Goal: Find specific page/section: Find specific page/section

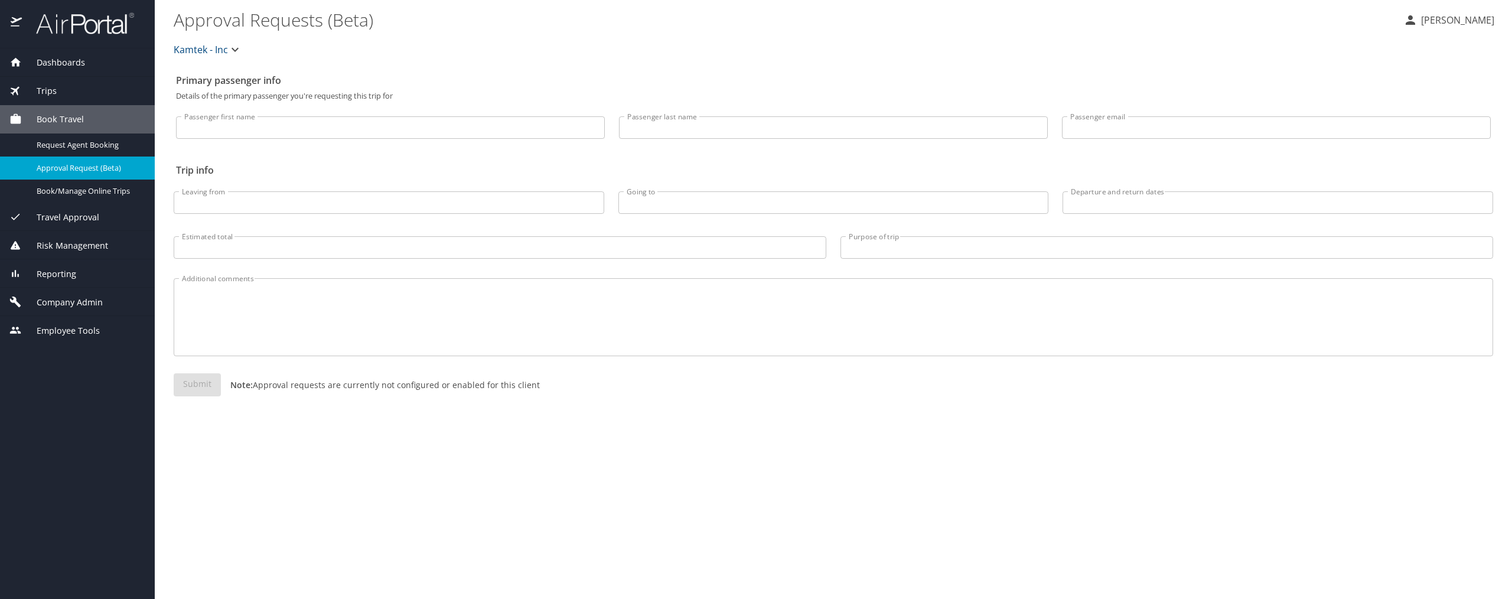
click at [71, 305] on span "Company Admin" at bounding box center [62, 302] width 81 height 13
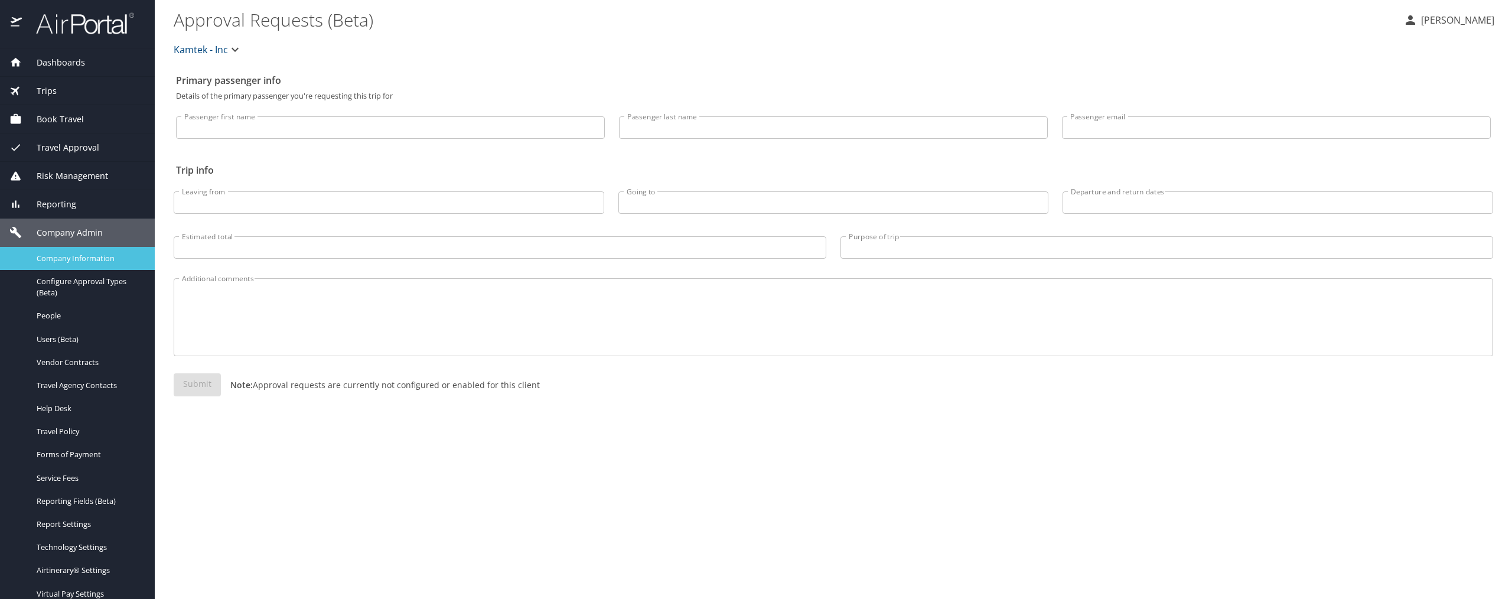
click at [84, 258] on span "Company Information" at bounding box center [89, 258] width 104 height 11
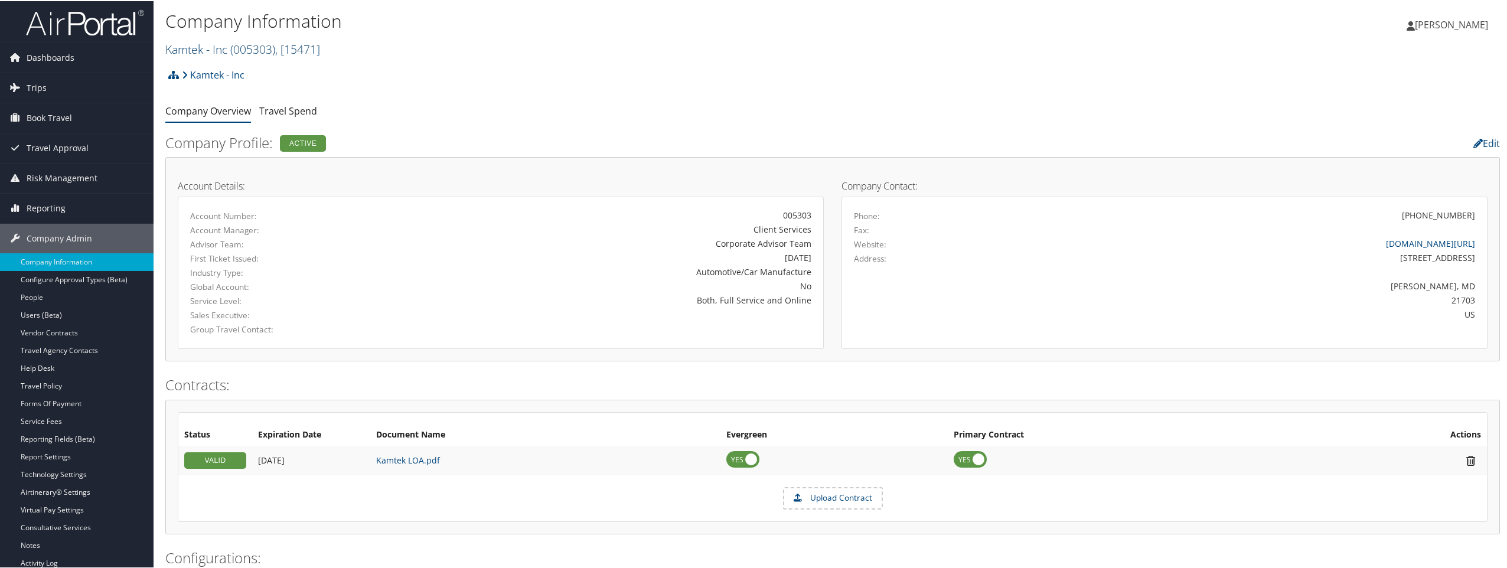
click at [279, 49] on span ", [ 15471 ]" at bounding box center [297, 48] width 45 height 16
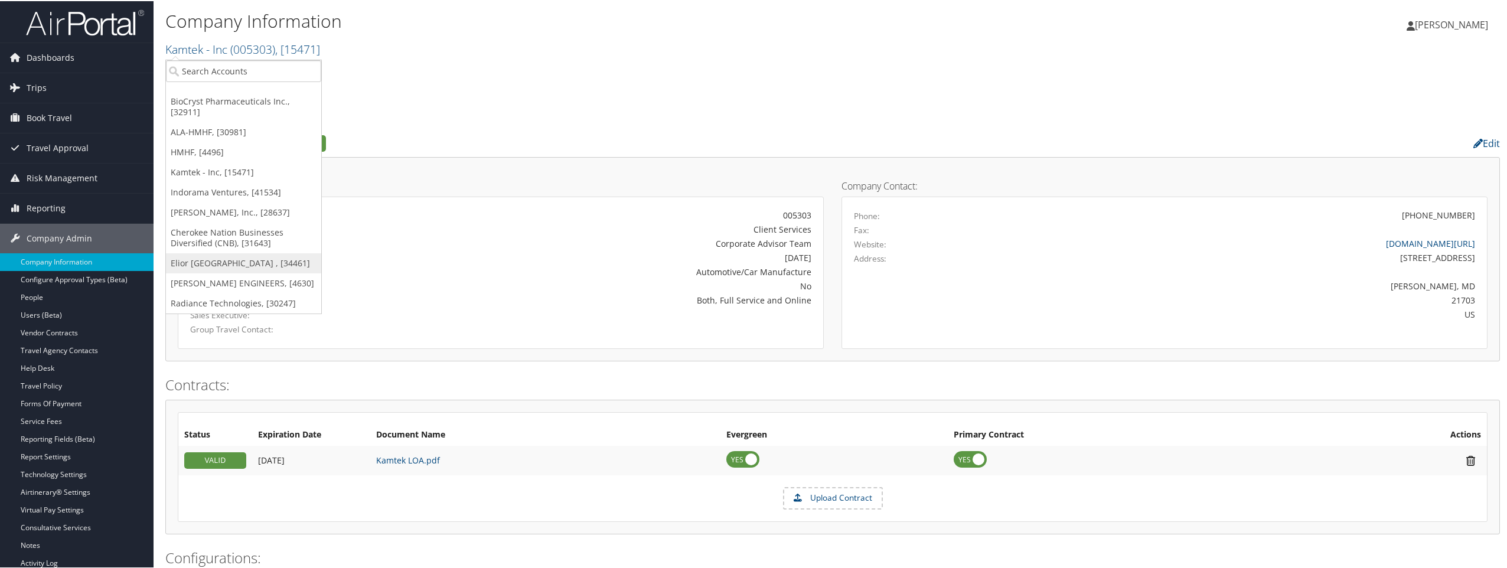
click at [227, 258] on link "Elior [GEOGRAPHIC_DATA] , [34461]" at bounding box center [243, 262] width 155 height 20
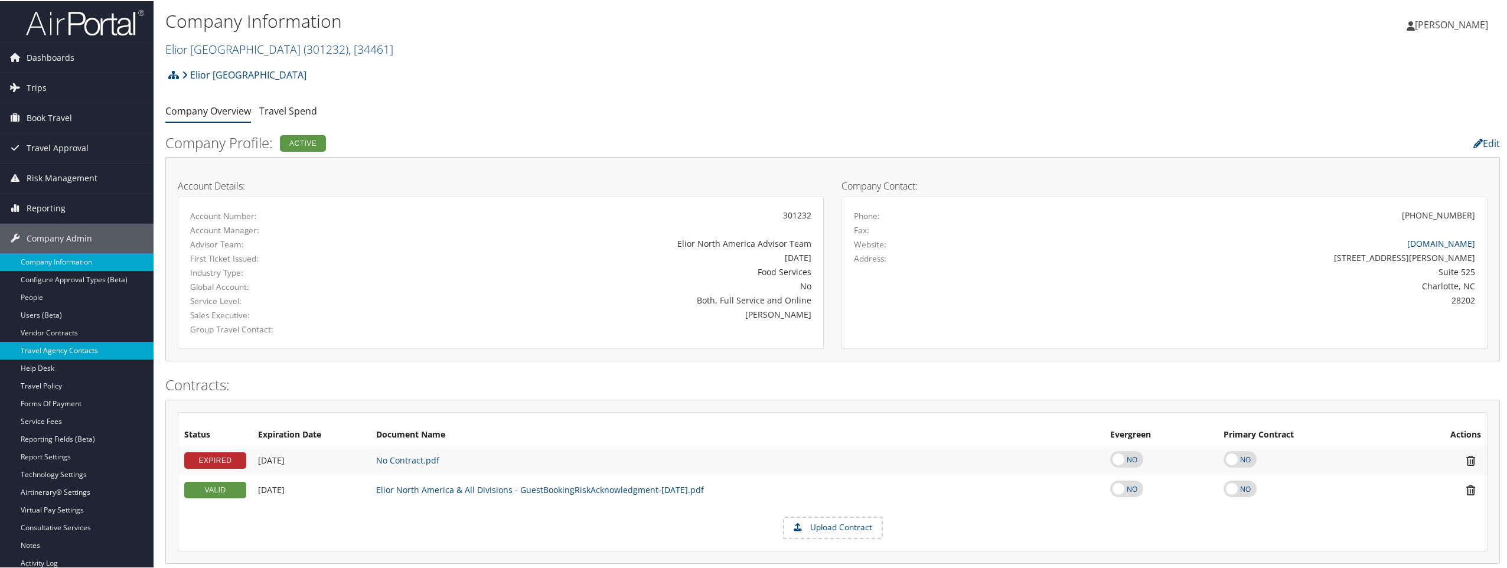
click at [80, 344] on link "Travel Agency Contacts" at bounding box center [77, 350] width 154 height 18
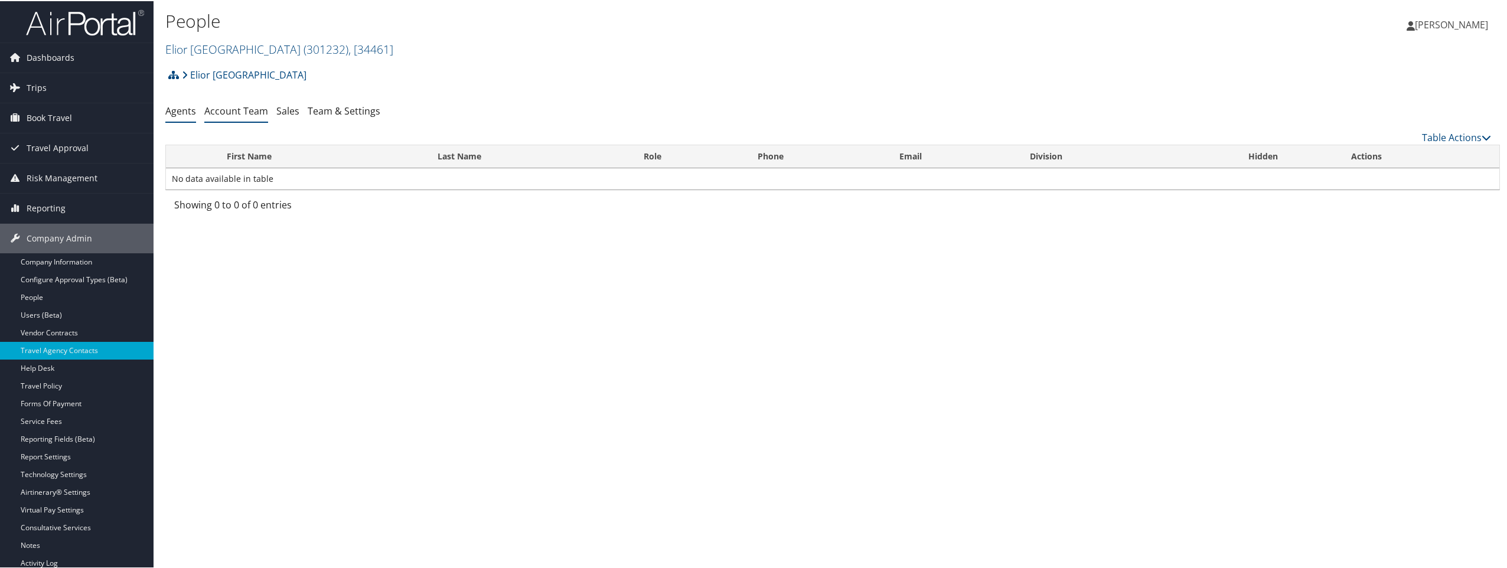
click at [251, 106] on link "Account Team" at bounding box center [236, 109] width 64 height 13
